Goal: Information Seeking & Learning: Learn about a topic

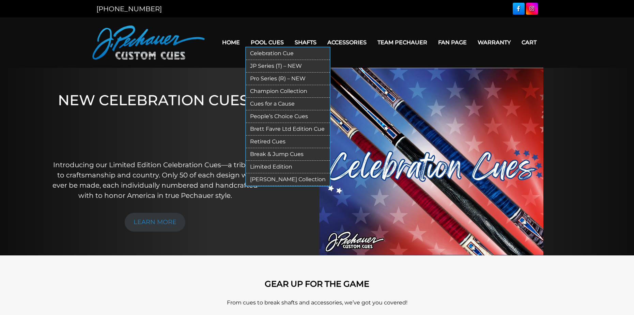
click at [271, 41] on link "Pool Cues" at bounding box center [267, 42] width 44 height 17
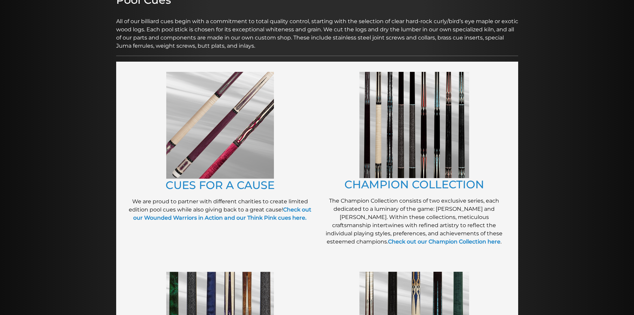
scroll to position [98, 0]
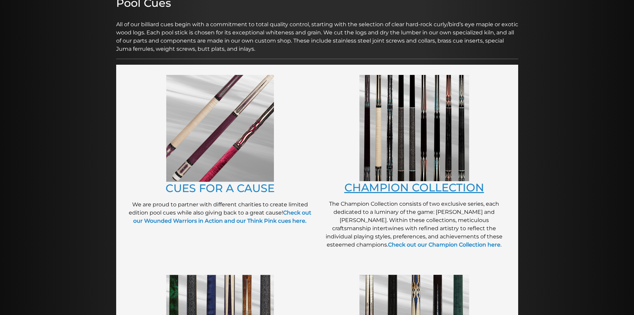
click at [437, 189] on link "CHAMPION COLLECTION" at bounding box center [414, 187] width 140 height 13
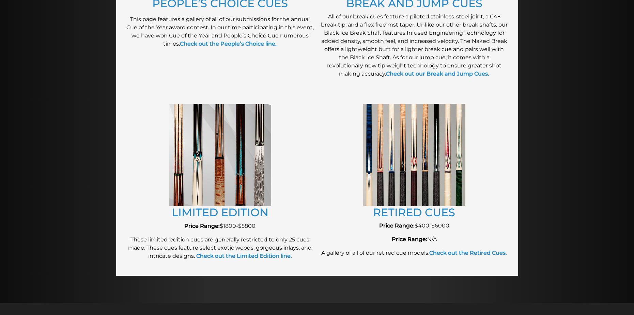
scroll to position [685, 0]
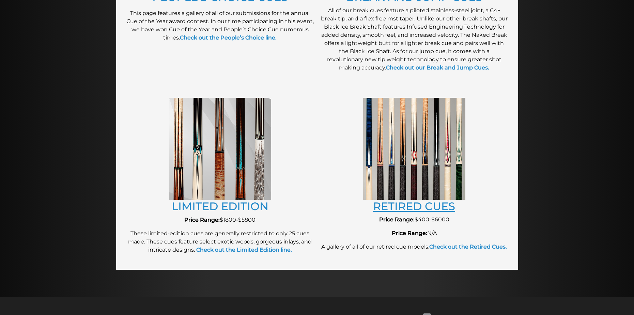
click at [393, 206] on link "RETIRED CUES" at bounding box center [414, 206] width 82 height 13
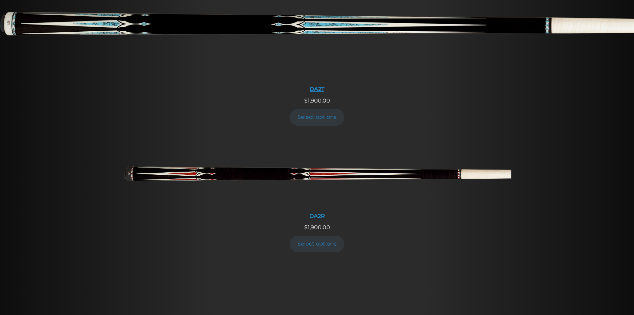
scroll to position [1021, 0]
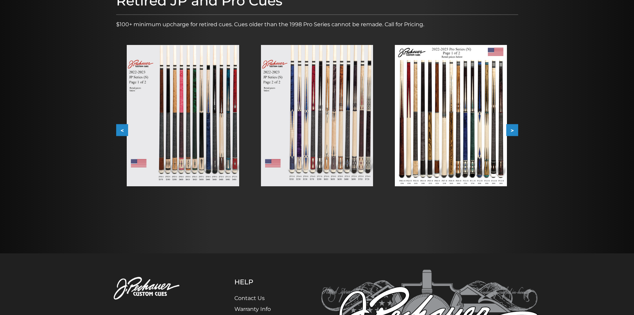
scroll to position [98, 0]
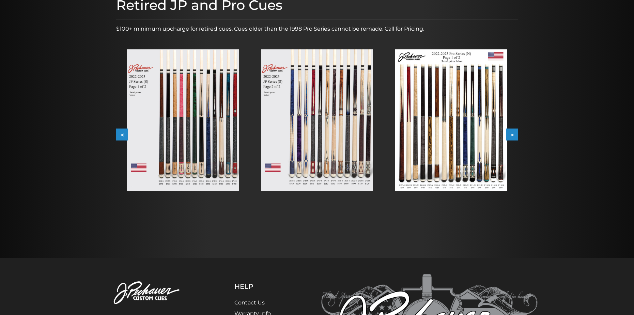
click at [509, 133] on button ">" at bounding box center [512, 135] width 12 height 12
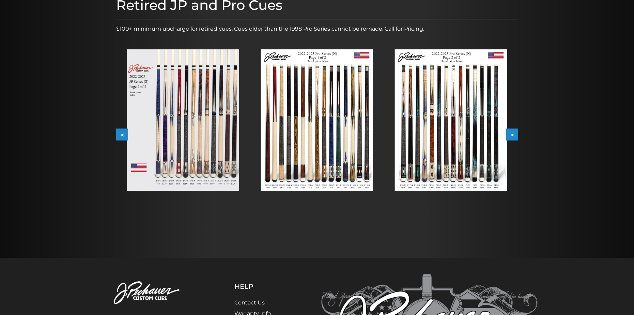
click at [509, 133] on button ">" at bounding box center [512, 135] width 12 height 12
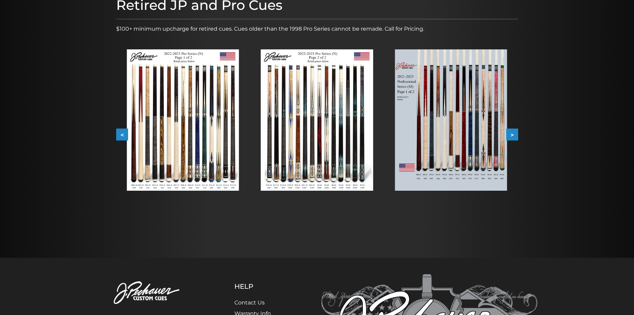
click at [509, 133] on button ">" at bounding box center [512, 135] width 12 height 12
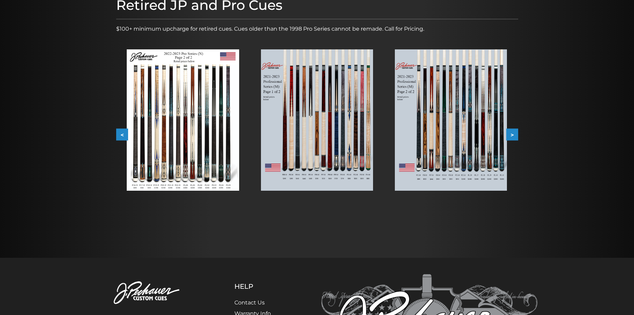
click at [510, 134] on button ">" at bounding box center [512, 135] width 12 height 12
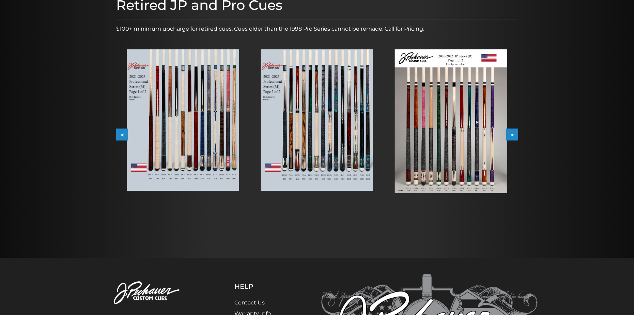
click at [510, 134] on button ">" at bounding box center [512, 135] width 12 height 12
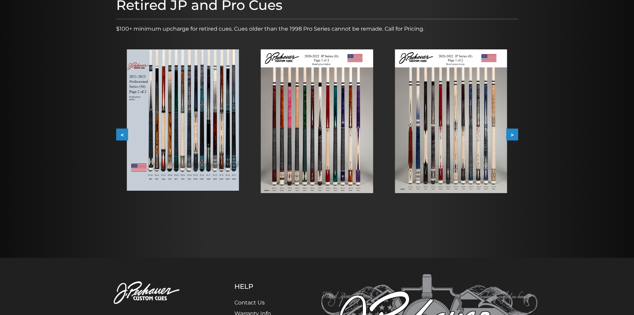
click at [510, 134] on button ">" at bounding box center [512, 135] width 12 height 12
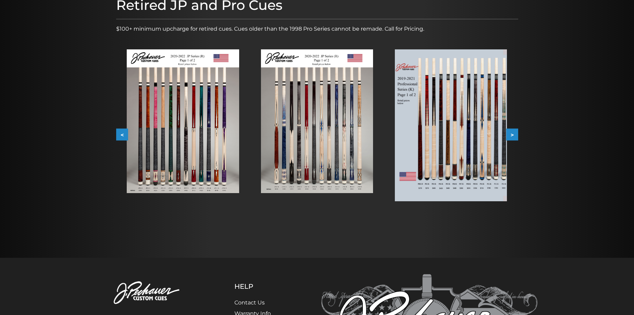
click at [510, 134] on button ">" at bounding box center [512, 135] width 12 height 12
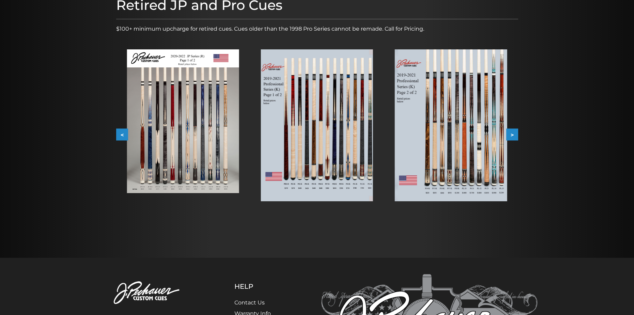
click at [510, 134] on button ">" at bounding box center [512, 135] width 12 height 12
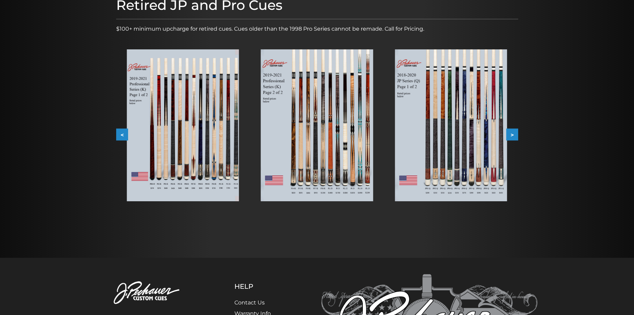
click at [510, 134] on button ">" at bounding box center [512, 135] width 12 height 12
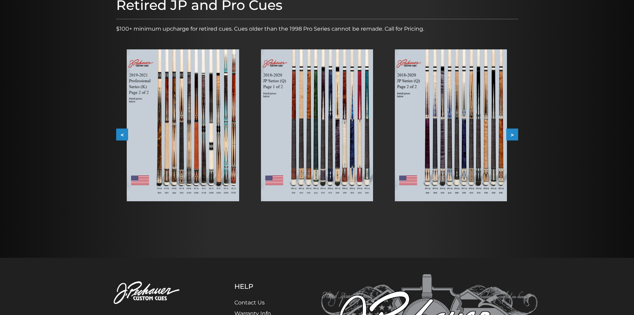
click at [510, 134] on button ">" at bounding box center [512, 135] width 12 height 12
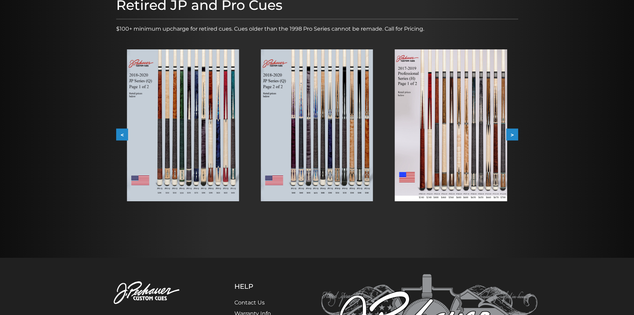
click at [510, 134] on button ">" at bounding box center [512, 135] width 12 height 12
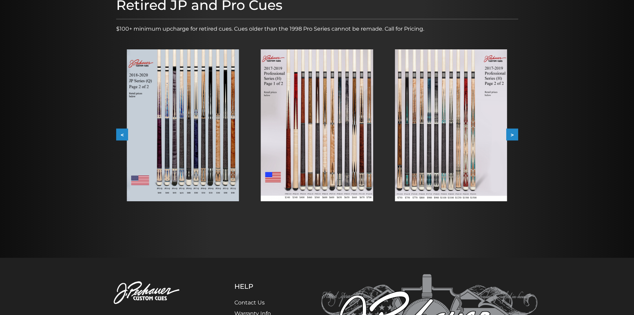
click at [510, 135] on button ">" at bounding box center [512, 135] width 12 height 12
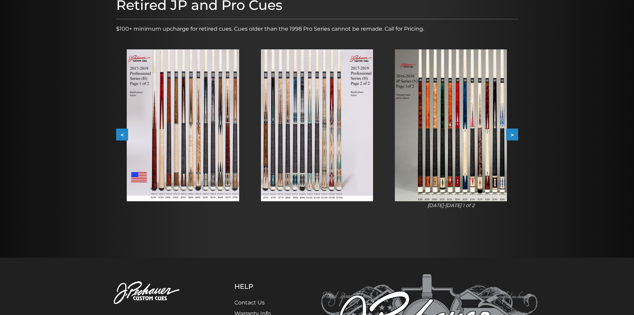
click at [510, 135] on button ">" at bounding box center [512, 135] width 12 height 12
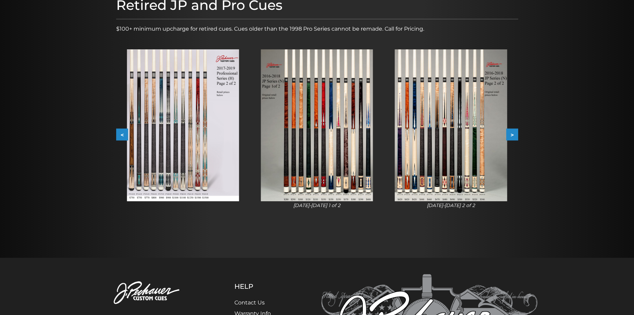
click at [510, 135] on button ">" at bounding box center [512, 135] width 12 height 12
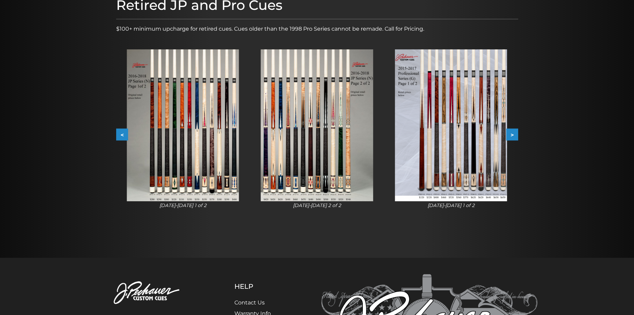
click at [510, 135] on button ">" at bounding box center [512, 135] width 12 height 12
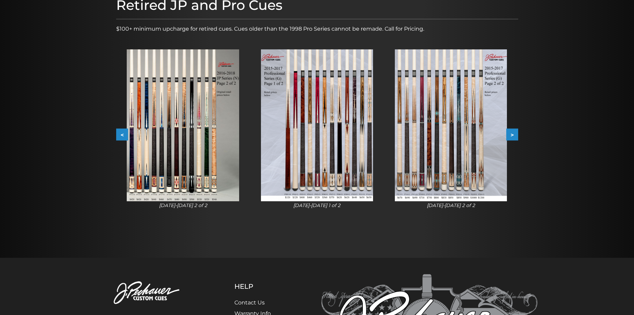
click at [510, 135] on button ">" at bounding box center [512, 135] width 12 height 12
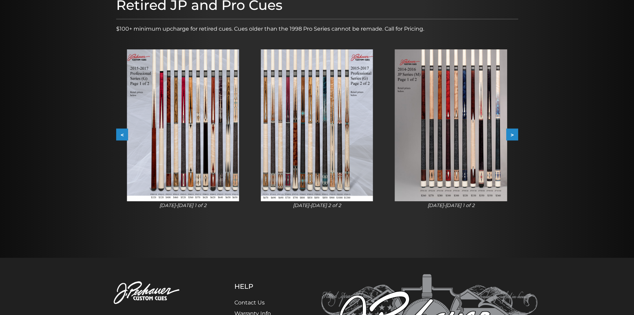
click at [509, 135] on button ">" at bounding box center [512, 135] width 12 height 12
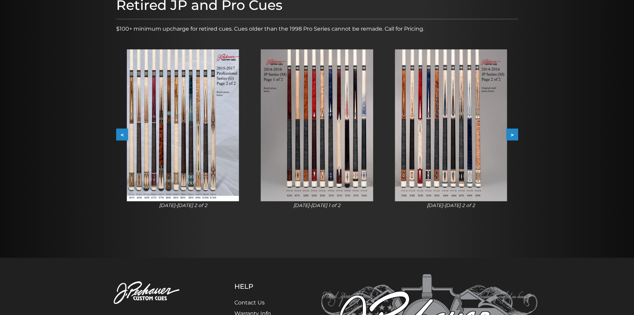
click at [509, 135] on button ">" at bounding box center [512, 135] width 12 height 12
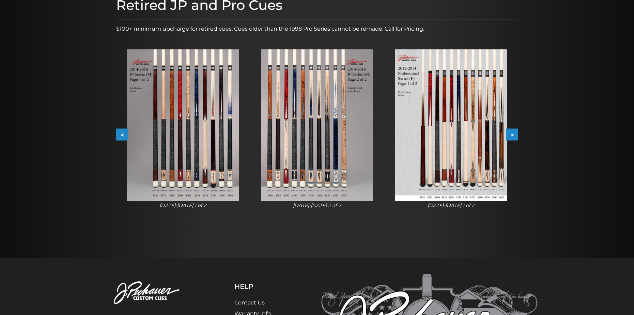
click at [509, 135] on button ">" at bounding box center [512, 135] width 12 height 12
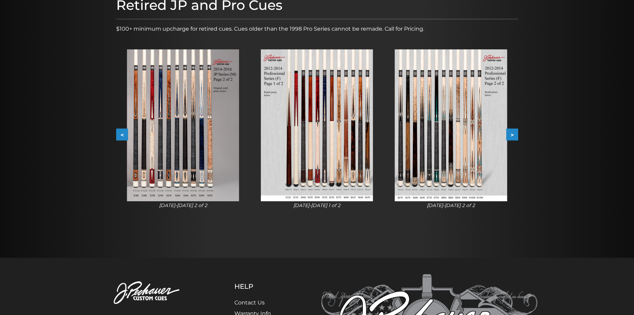
click at [509, 135] on button ">" at bounding box center [512, 135] width 12 height 12
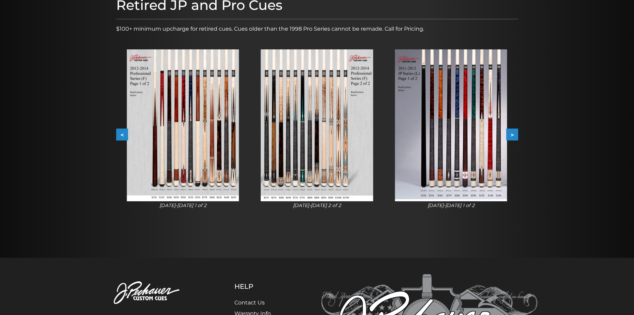
click at [509, 135] on button ">" at bounding box center [512, 135] width 12 height 12
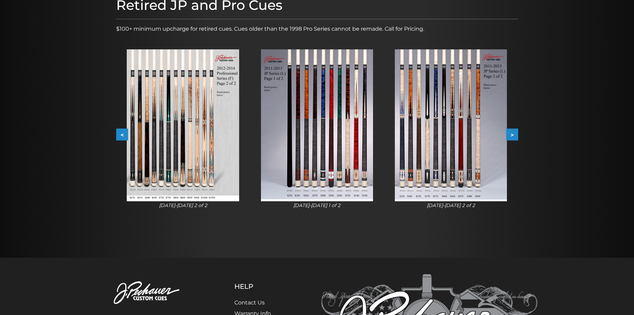
click at [509, 135] on button ">" at bounding box center [512, 135] width 12 height 12
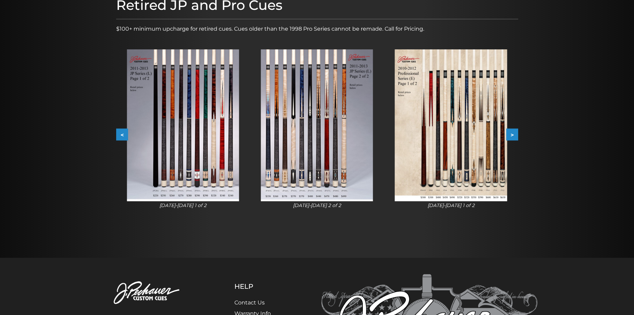
click at [509, 135] on button ">" at bounding box center [512, 135] width 12 height 12
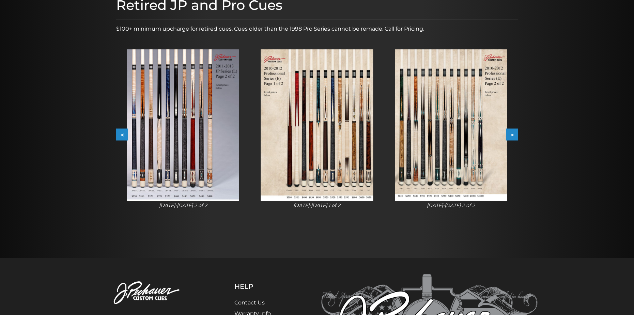
click at [509, 135] on button ">" at bounding box center [512, 135] width 12 height 12
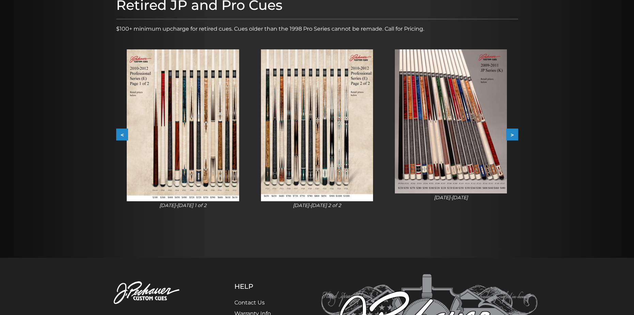
click at [509, 135] on button ">" at bounding box center [512, 135] width 12 height 12
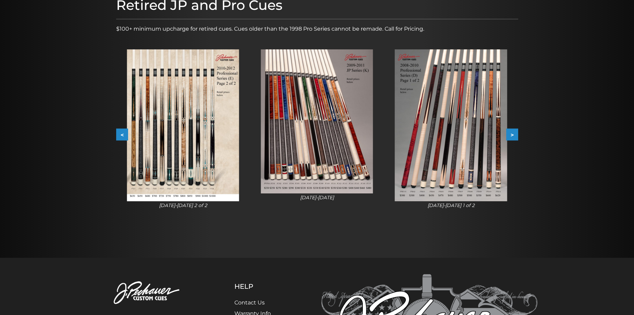
click at [509, 135] on button ">" at bounding box center [512, 135] width 12 height 12
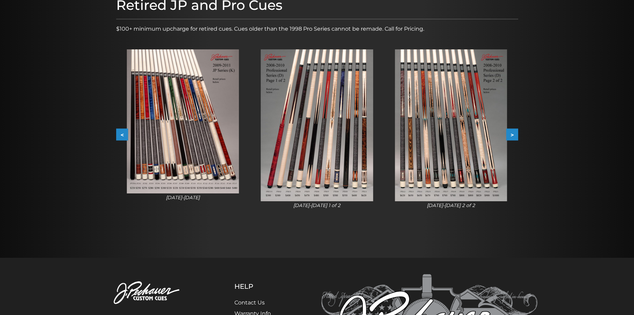
click at [509, 135] on button ">" at bounding box center [512, 135] width 12 height 12
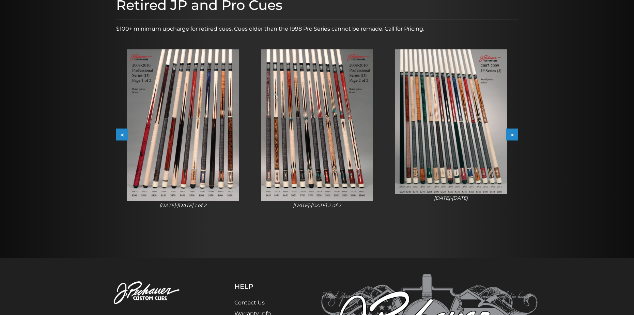
click at [509, 135] on button ">" at bounding box center [512, 135] width 12 height 12
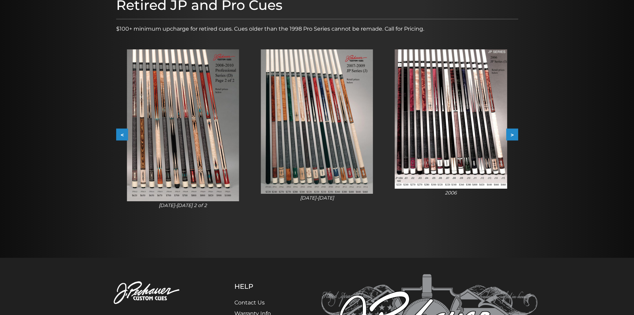
click at [509, 135] on button ">" at bounding box center [512, 135] width 12 height 12
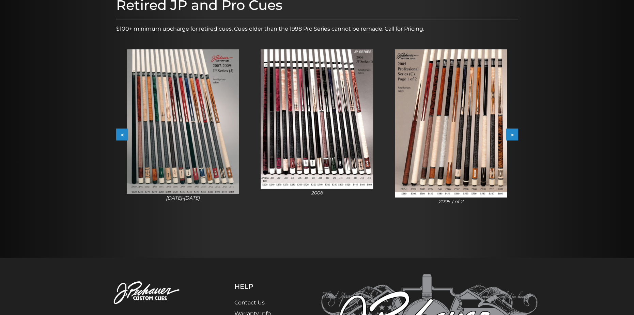
click at [509, 135] on button ">" at bounding box center [512, 135] width 12 height 12
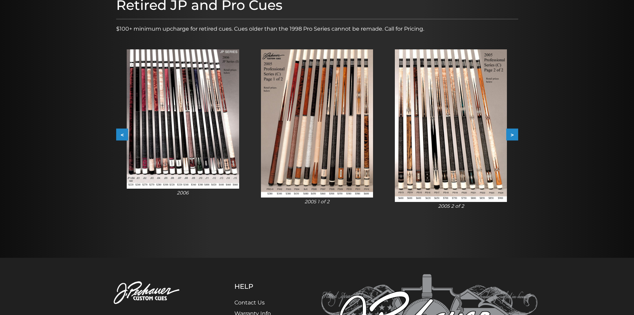
drag, startPoint x: 509, startPoint y: 135, endPoint x: 497, endPoint y: 131, distance: 13.4
click at [497, 131] on img at bounding box center [451, 125] width 112 height 153
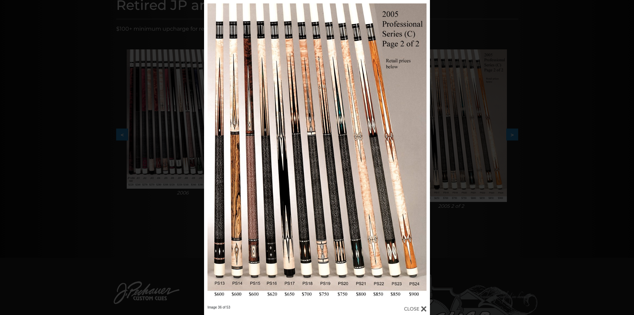
click at [492, 157] on div "Image 36 of 53" at bounding box center [317, 157] width 634 height 315
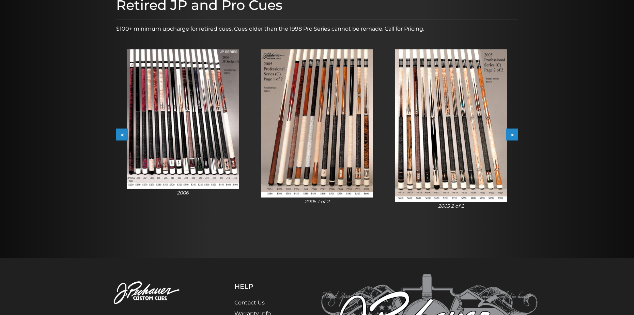
click at [516, 135] on button ">" at bounding box center [512, 135] width 12 height 12
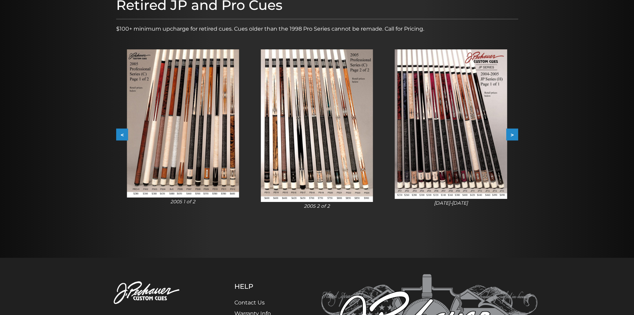
click at [516, 135] on button ">" at bounding box center [512, 135] width 12 height 12
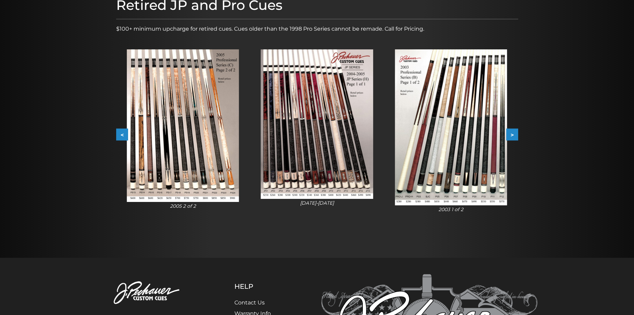
click at [516, 135] on button ">" at bounding box center [512, 135] width 12 height 12
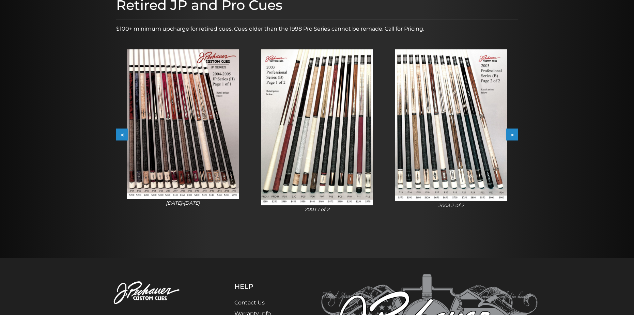
click at [516, 135] on button ">" at bounding box center [512, 135] width 12 height 12
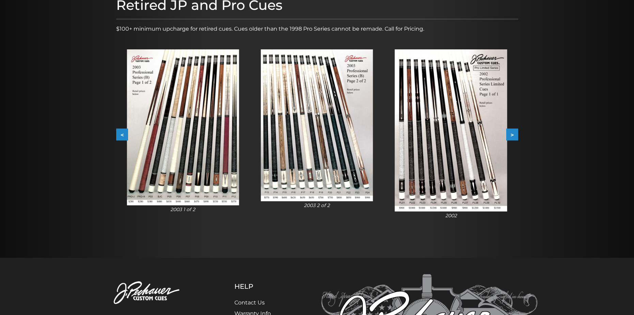
click at [516, 135] on button ">" at bounding box center [512, 135] width 12 height 12
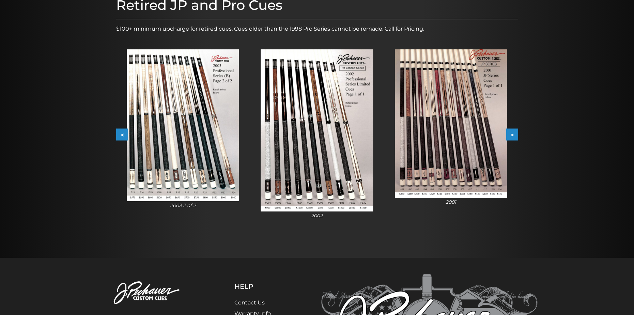
click at [516, 135] on button ">" at bounding box center [512, 135] width 12 height 12
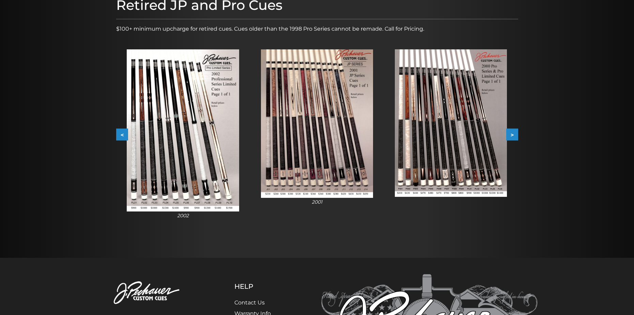
click at [516, 135] on button ">" at bounding box center [512, 135] width 12 height 12
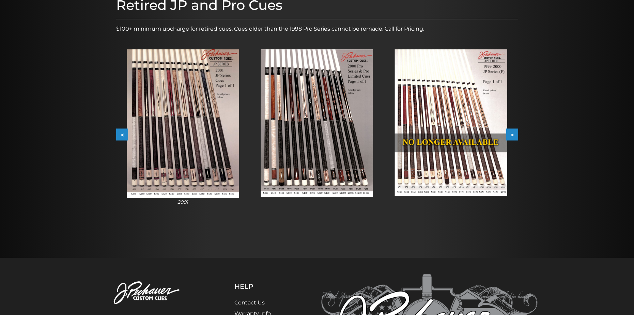
click at [516, 135] on button ">" at bounding box center [512, 135] width 12 height 12
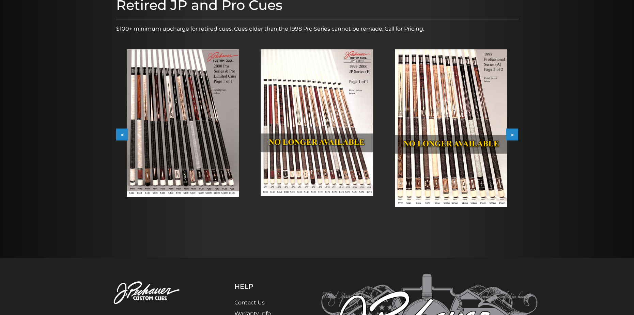
click at [516, 135] on button ">" at bounding box center [512, 135] width 12 height 12
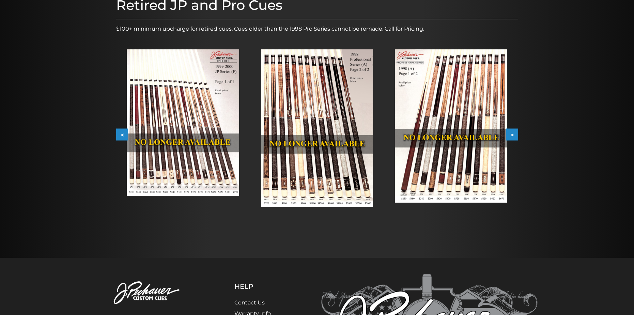
click at [516, 135] on button ">" at bounding box center [512, 135] width 12 height 12
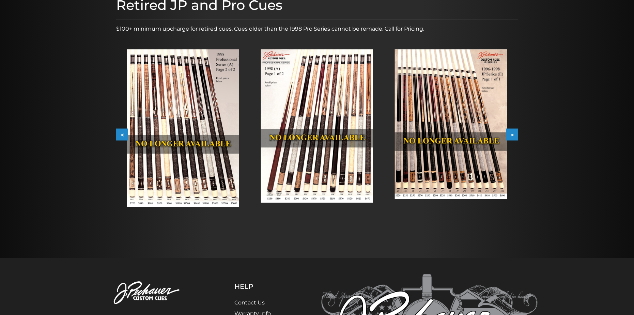
click at [516, 135] on button ">" at bounding box center [512, 135] width 12 height 12
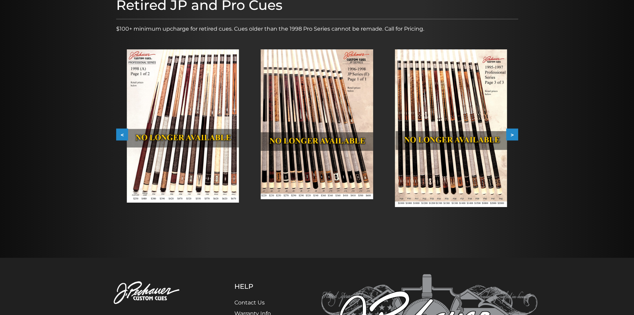
click at [516, 135] on button ">" at bounding box center [512, 135] width 12 height 12
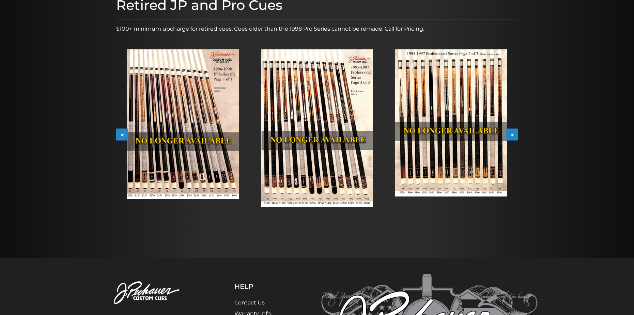
click at [516, 135] on button ">" at bounding box center [512, 135] width 12 height 12
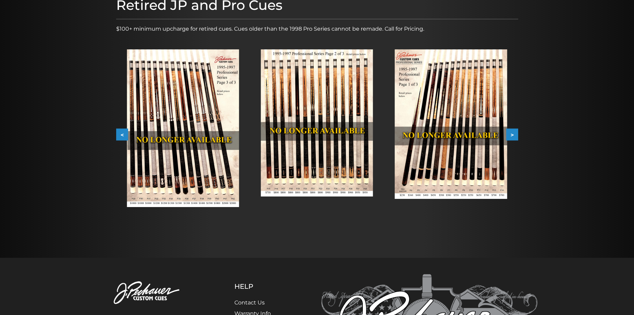
click at [516, 135] on button ">" at bounding box center [512, 135] width 12 height 12
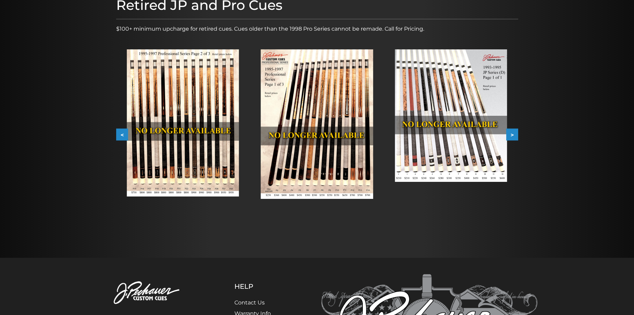
click at [516, 135] on button ">" at bounding box center [512, 135] width 12 height 12
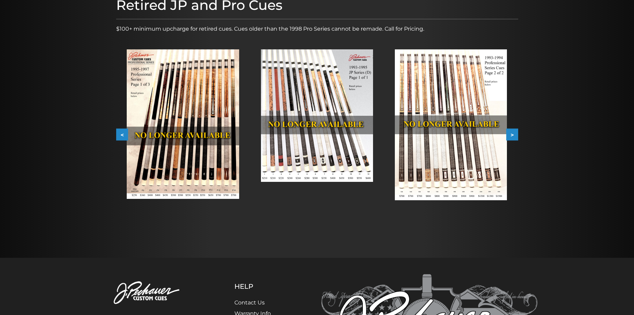
click at [516, 135] on button ">" at bounding box center [512, 135] width 12 height 12
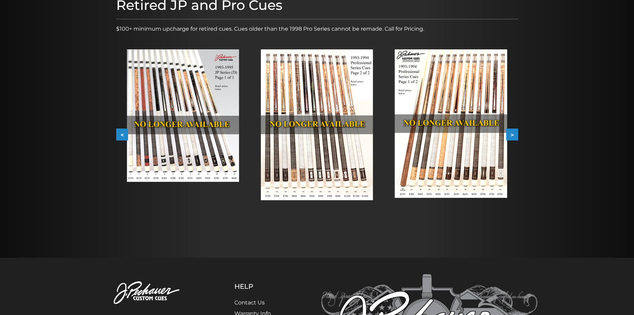
click at [516, 135] on button ">" at bounding box center [512, 135] width 12 height 12
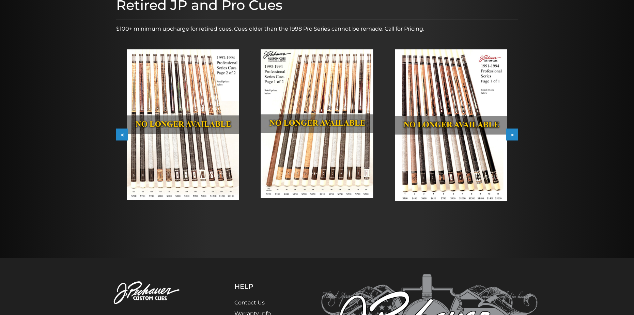
click at [516, 135] on button ">" at bounding box center [512, 135] width 12 height 12
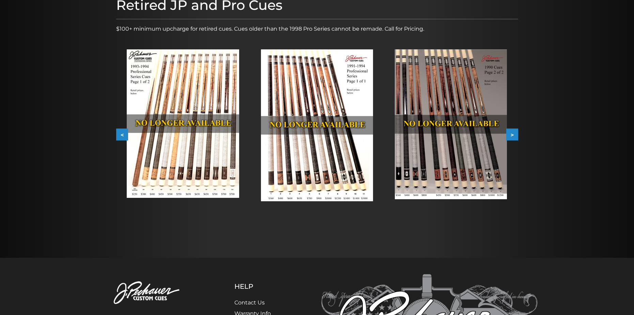
click at [516, 135] on button ">" at bounding box center [512, 135] width 12 height 12
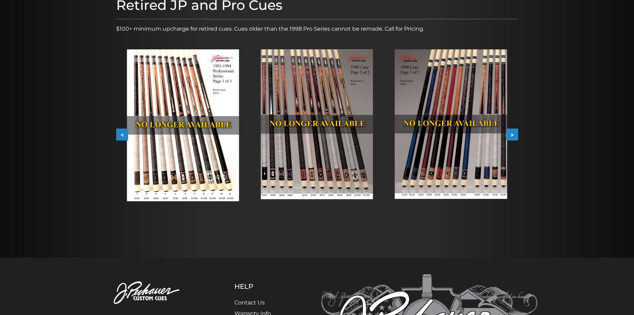
click at [516, 135] on button ">" at bounding box center [512, 135] width 12 height 12
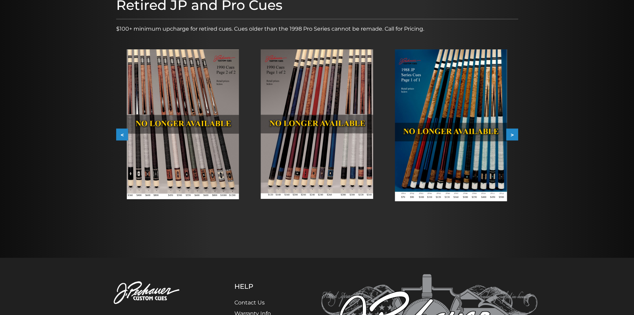
click at [516, 135] on button ">" at bounding box center [512, 135] width 12 height 12
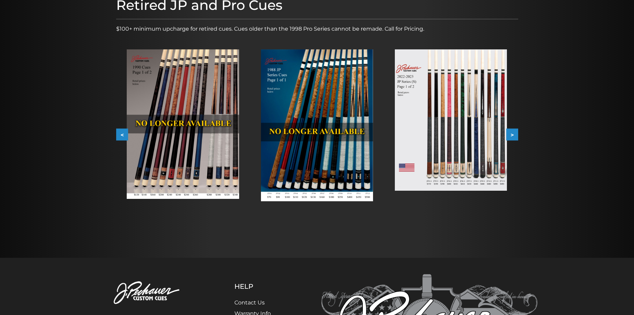
click at [516, 135] on button ">" at bounding box center [512, 135] width 12 height 12
